Goal: Transaction & Acquisition: Purchase product/service

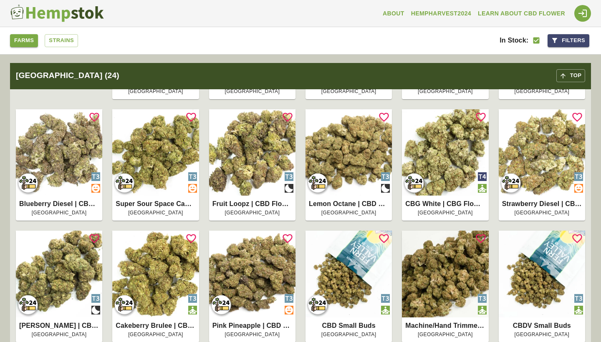
scroll to position [1177, 0]
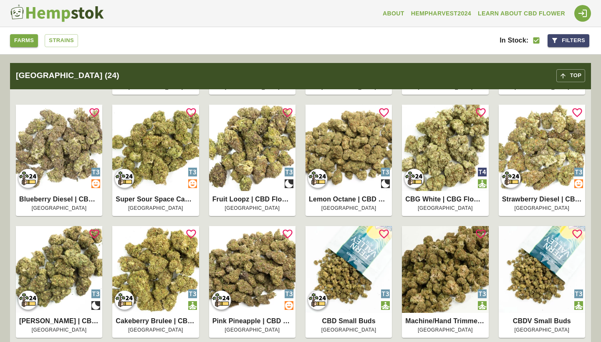
click at [539, 149] on img at bounding box center [542, 148] width 86 height 86
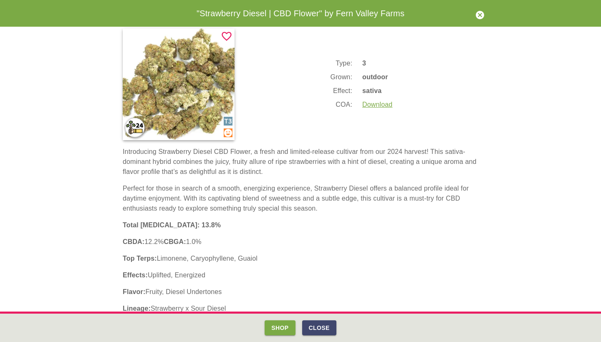
scroll to position [12, 0]
click at [284, 332] on button "Shop" at bounding box center [280, 328] width 30 height 15
click at [324, 332] on button "Close" at bounding box center [319, 328] width 34 height 15
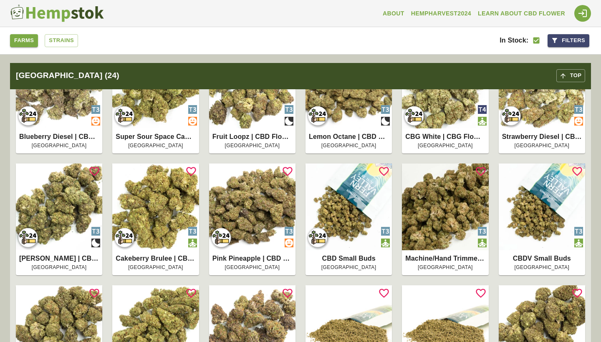
scroll to position [1240, 0]
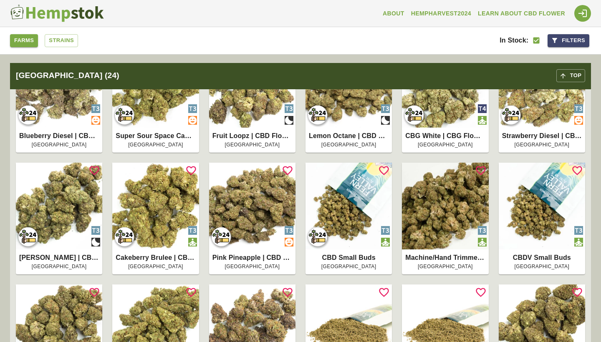
click at [457, 205] on img at bounding box center [445, 206] width 86 height 86
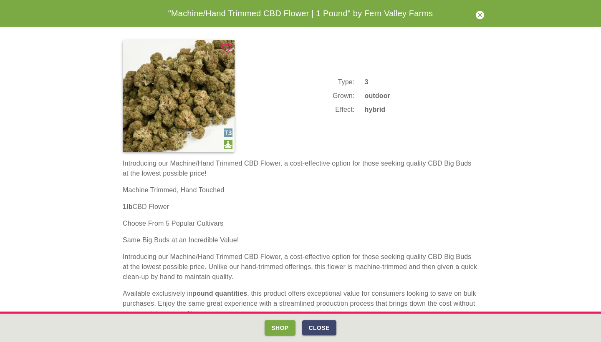
scroll to position [7, 0]
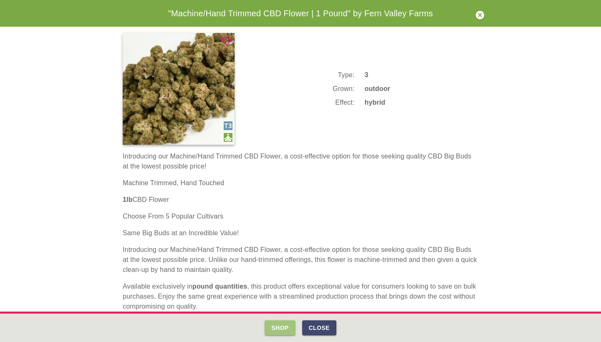
click at [278, 332] on button "Shop" at bounding box center [280, 328] width 30 height 15
click at [318, 326] on button "Close" at bounding box center [319, 328] width 34 height 15
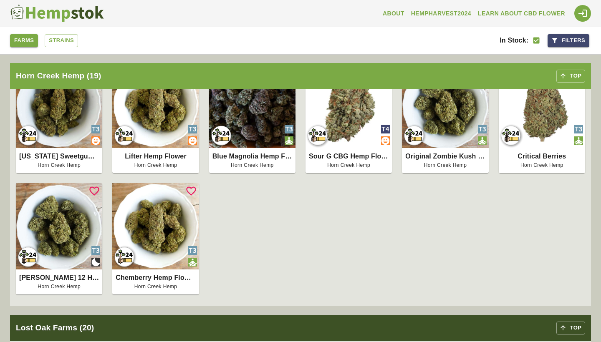
scroll to position [2545, 0]
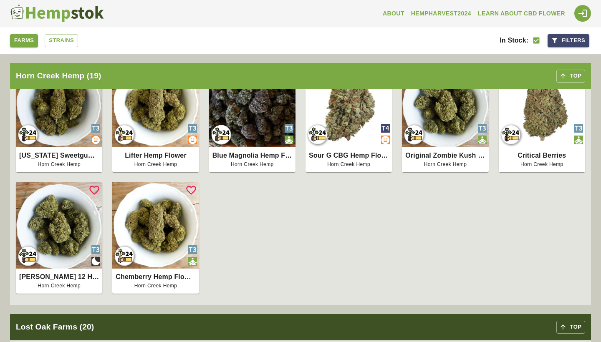
click at [30, 244] on img at bounding box center [28, 256] width 25 height 25
click at [28, 249] on img at bounding box center [28, 256] width 25 height 25
click at [58, 273] on p "[PERSON_NAME] 12 Hemp Flower" at bounding box center [59, 277] width 80 height 10
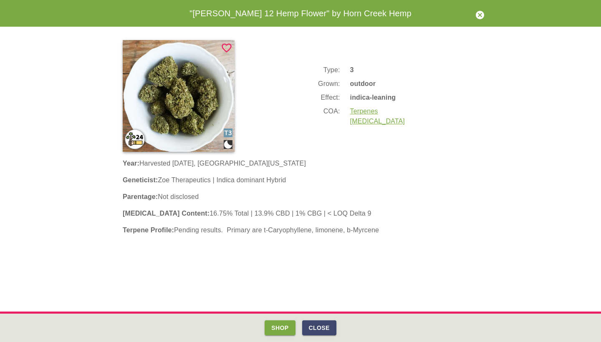
click at [337, 329] on div "Shop Close" at bounding box center [301, 328] width 588 height 15
click at [322, 329] on button "Close" at bounding box center [319, 328] width 34 height 15
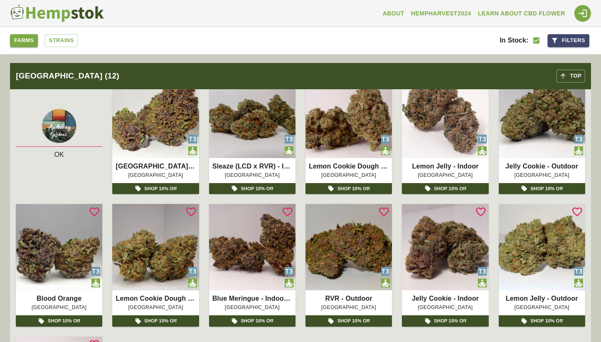
scroll to position [347, 0]
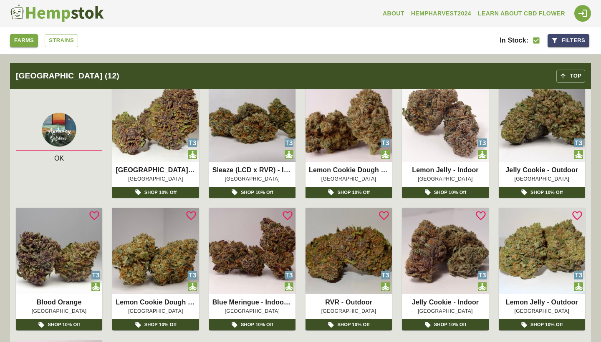
click at [458, 251] on img at bounding box center [445, 251] width 86 height 86
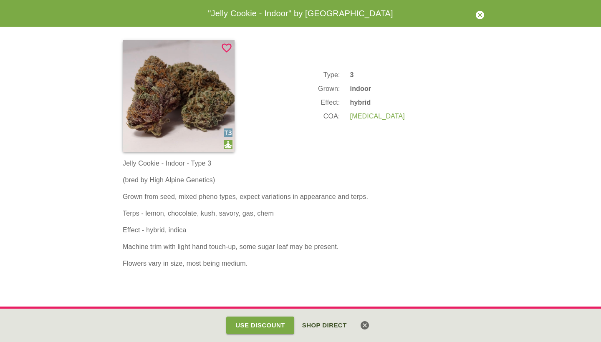
click at [327, 321] on button "Shop Direct" at bounding box center [325, 326] width 54 height 18
